Goal: Information Seeking & Learning: Check status

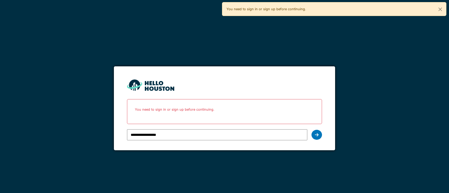
type input "**********"
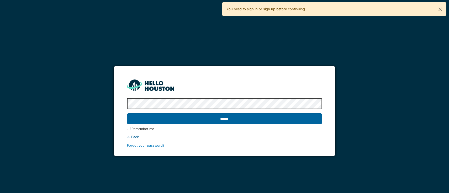
click at [150, 123] on input "******" at bounding box center [224, 118] width 195 height 11
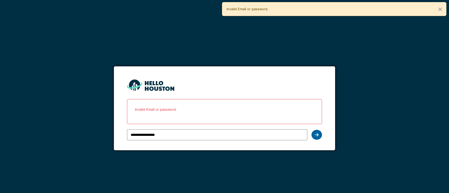
click at [318, 135] on icon at bounding box center [317, 135] width 4 height 4
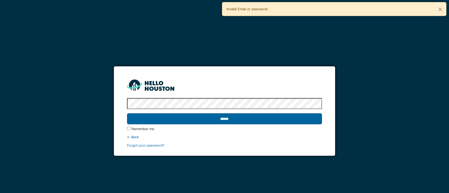
click at [127, 113] on input "******" at bounding box center [224, 118] width 195 height 11
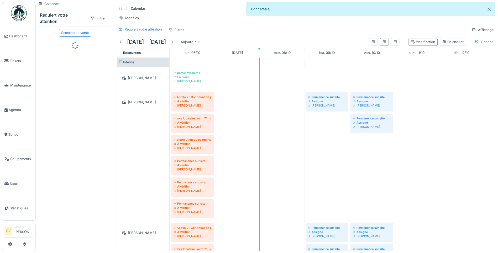
click at [11, 15] on img at bounding box center [19, 13] width 16 height 16
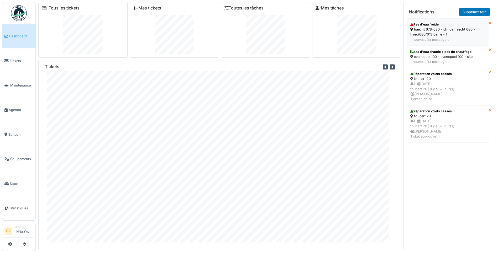
click at [444, 41] on div "1 nouveau(x) message(s)" at bounding box center [447, 39] width 75 height 5
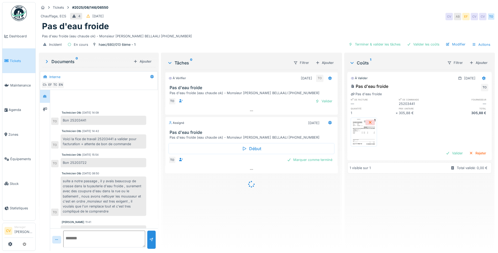
scroll to position [19, 0]
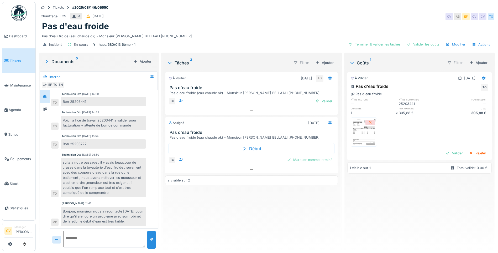
click at [19, 12] on img at bounding box center [19, 13] width 16 height 16
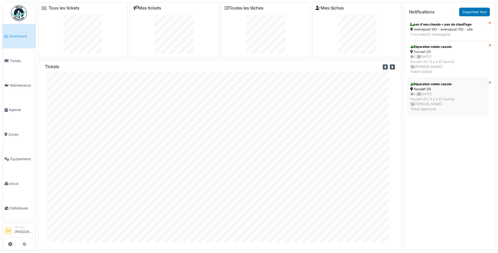
click at [445, 96] on div "4 | [DATE] foucart 20 | [DATE] [PERSON_NAME] Ticket approuvé" at bounding box center [447, 101] width 75 height 20
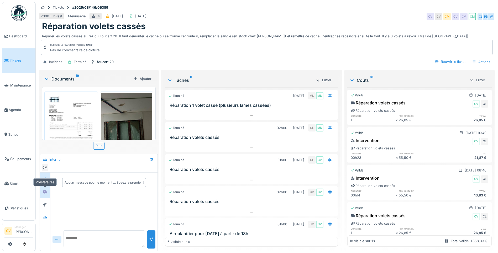
click at [48, 192] on div at bounding box center [45, 191] width 8 height 7
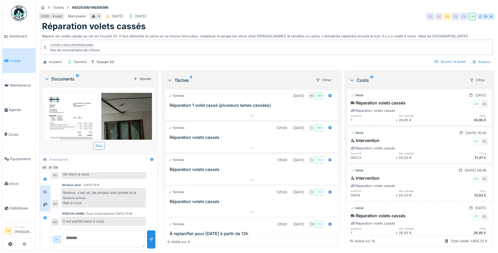
click at [46, 201] on div at bounding box center [45, 204] width 8 height 9
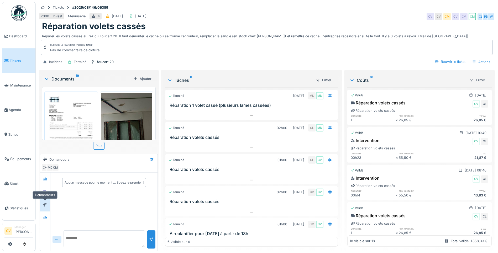
scroll to position [0, 0]
click at [48, 211] on div at bounding box center [45, 217] width 10 height 13
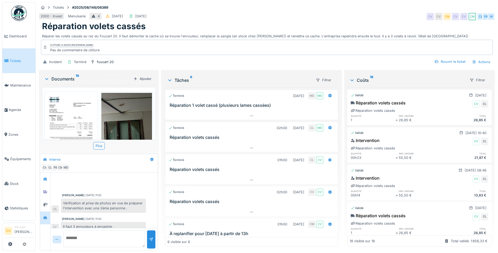
scroll to position [157, 0]
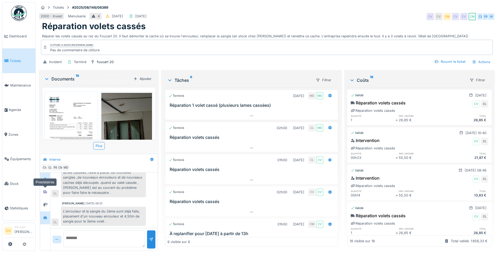
click at [44, 184] on div at bounding box center [45, 178] width 10 height 13
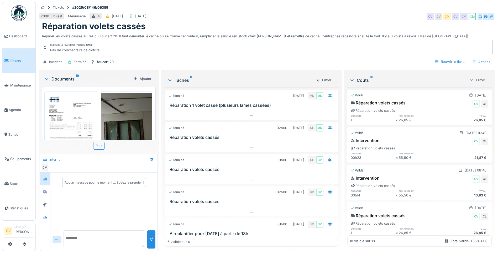
scroll to position [0, 0]
click at [43, 193] on icon at bounding box center [45, 191] width 4 height 3
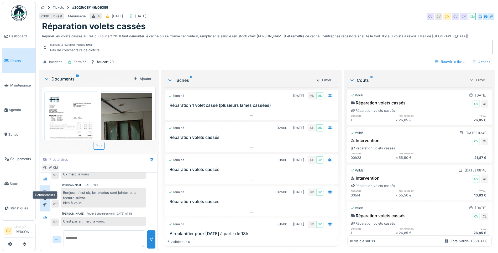
click at [43, 204] on icon at bounding box center [45, 204] width 4 height 3
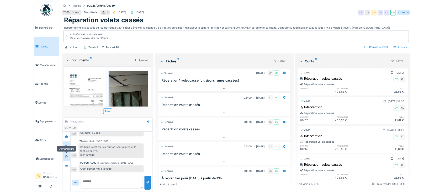
scroll to position [0, 0]
